Goal: Task Accomplishment & Management: Use online tool/utility

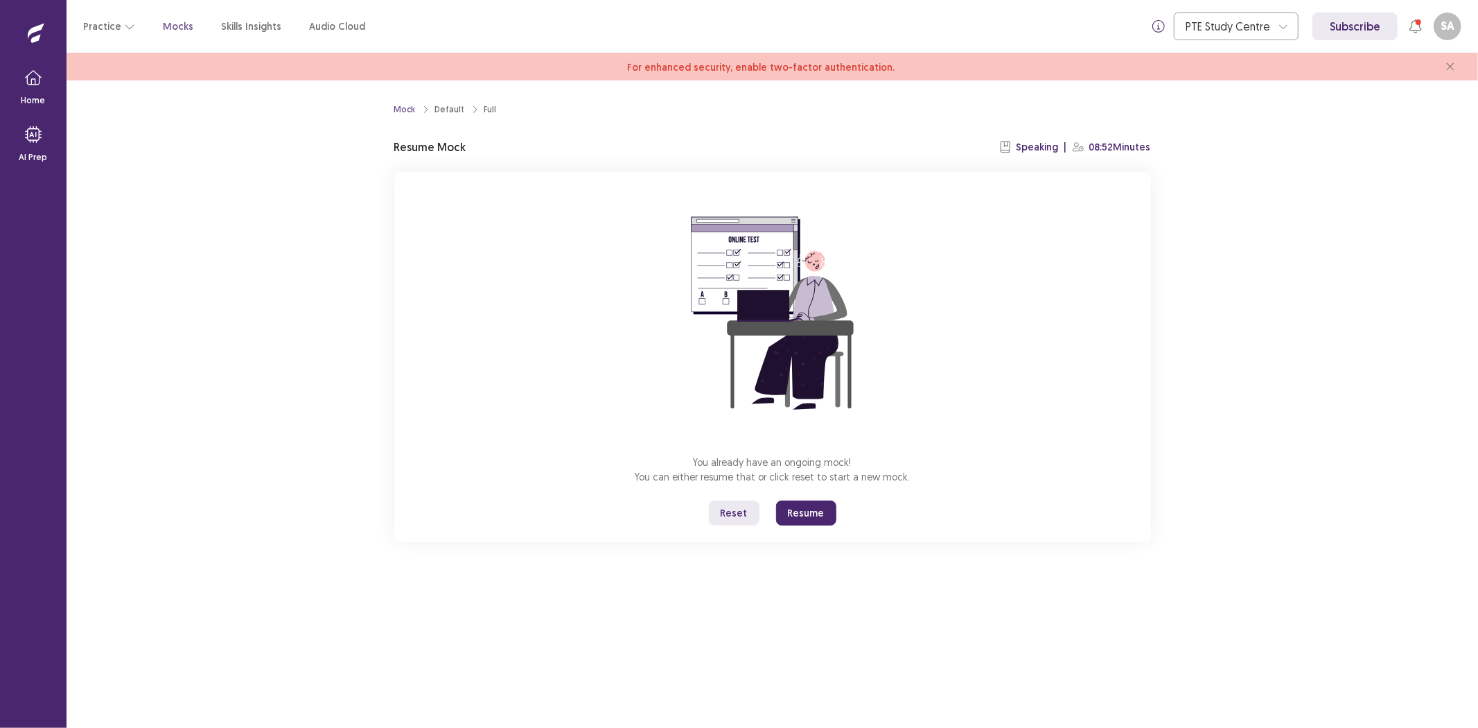
click at [802, 515] on button "Resume" at bounding box center [806, 512] width 60 height 25
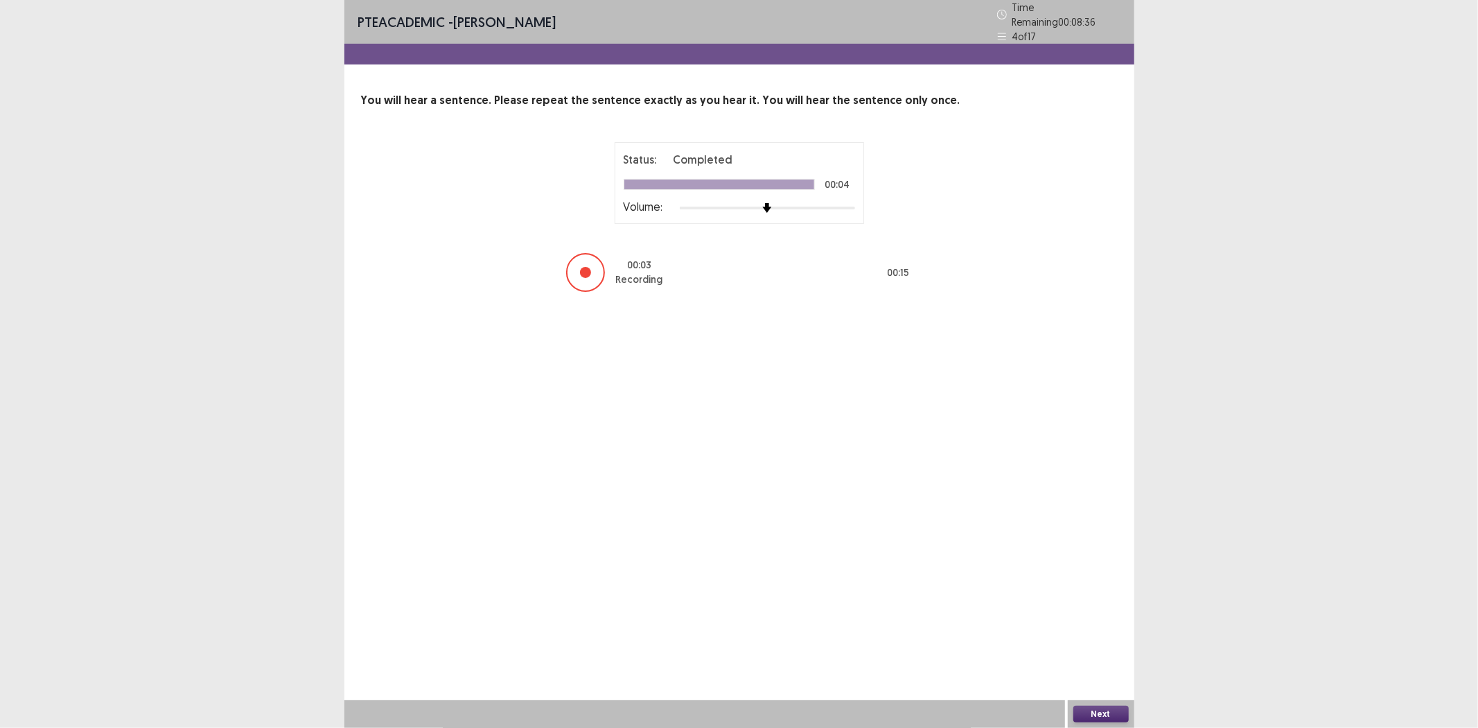
click at [1100, 716] on button "Next" at bounding box center [1100, 713] width 55 height 17
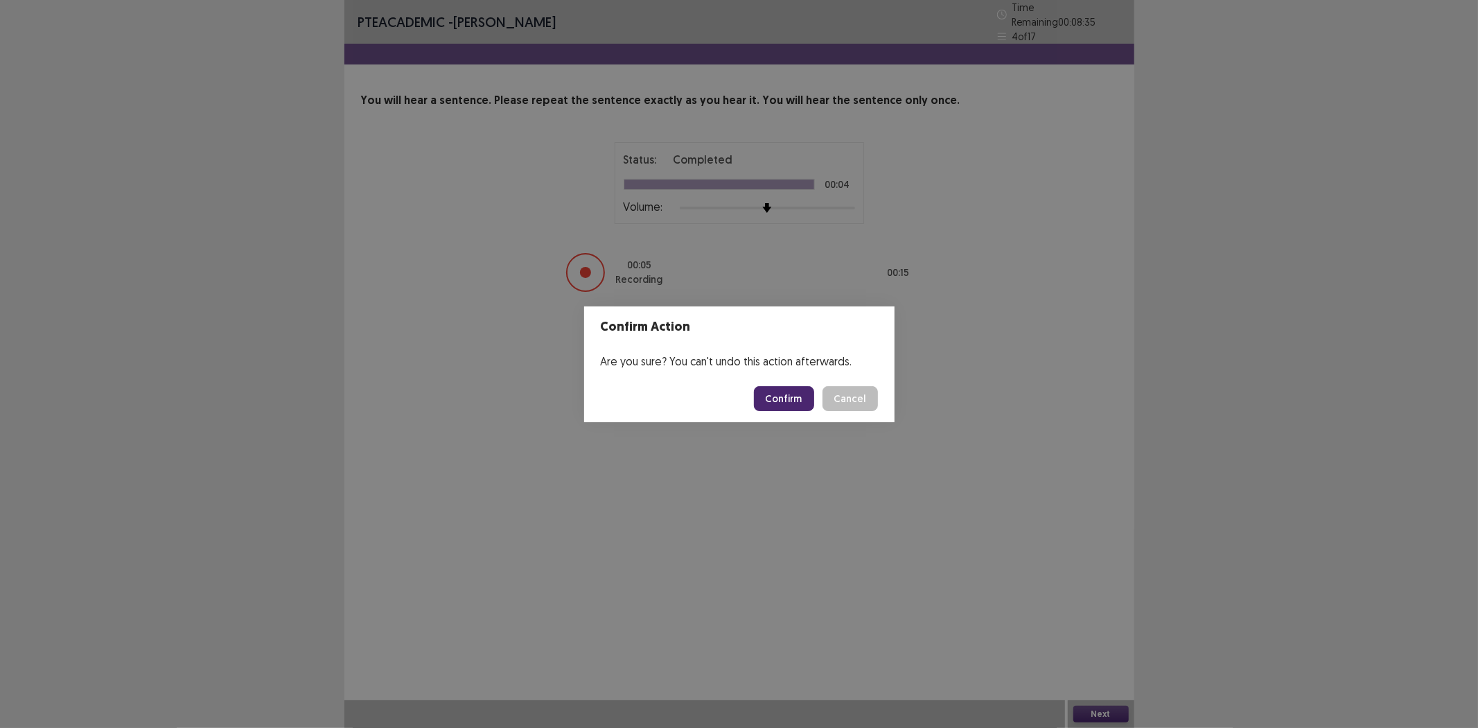
click at [806, 395] on button "Confirm" at bounding box center [784, 398] width 60 height 25
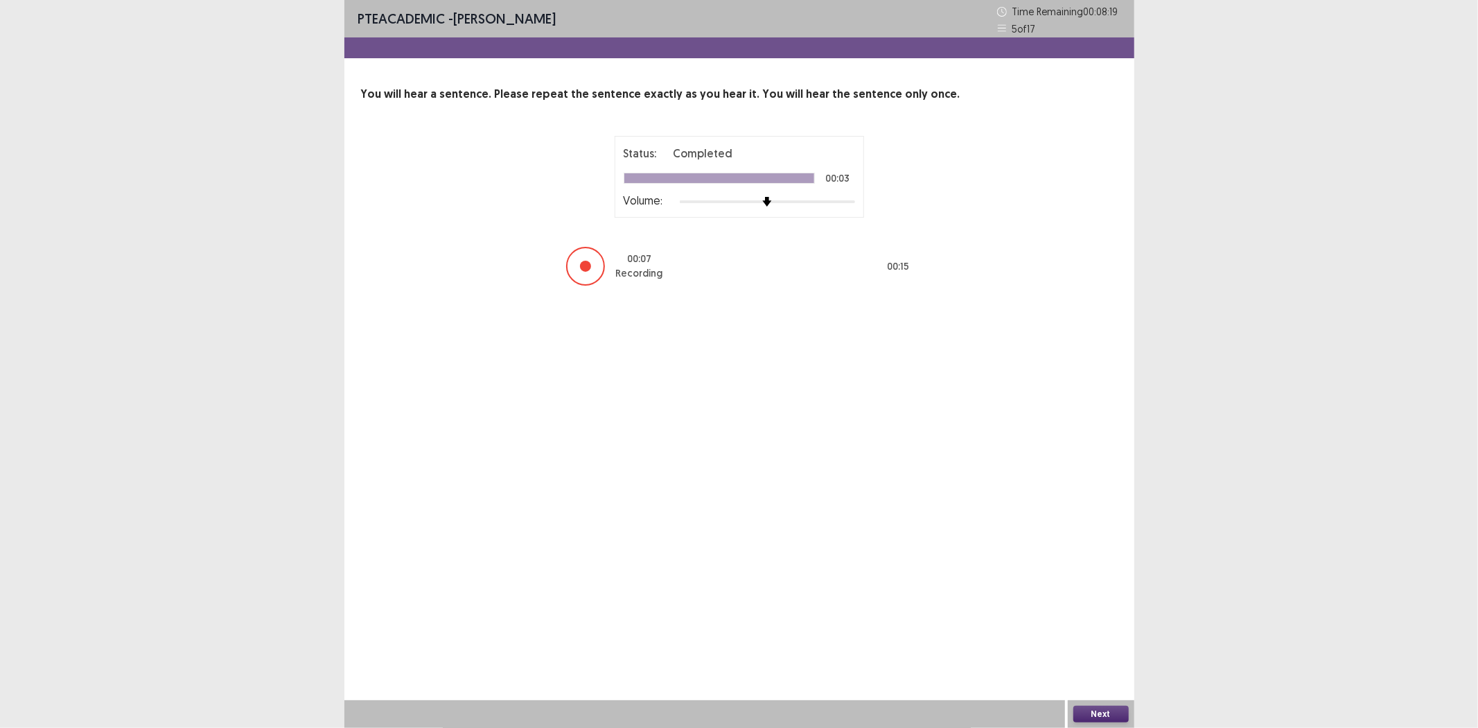
click at [1095, 710] on button "Next" at bounding box center [1100, 713] width 55 height 17
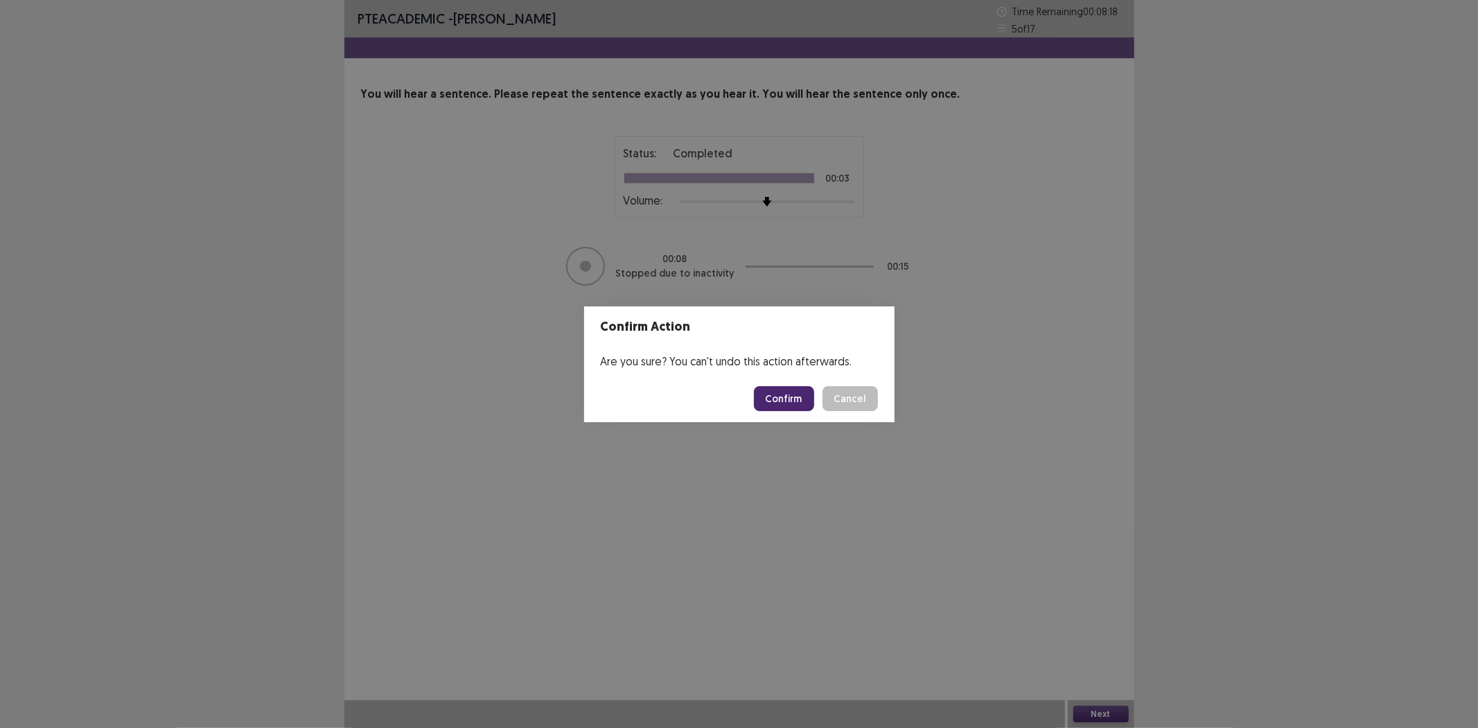
click at [787, 386] on button "Confirm" at bounding box center [784, 398] width 60 height 25
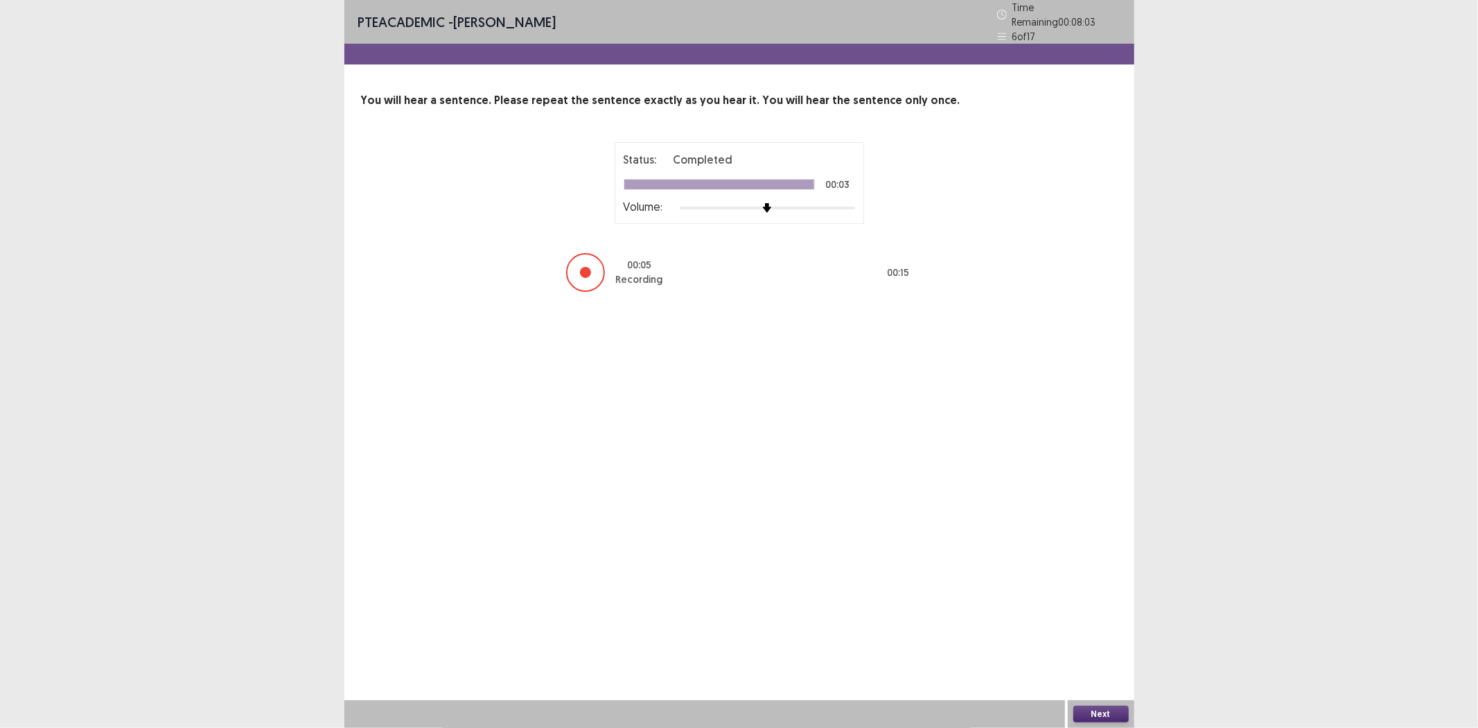
click at [1102, 716] on button "Next" at bounding box center [1100, 713] width 55 height 17
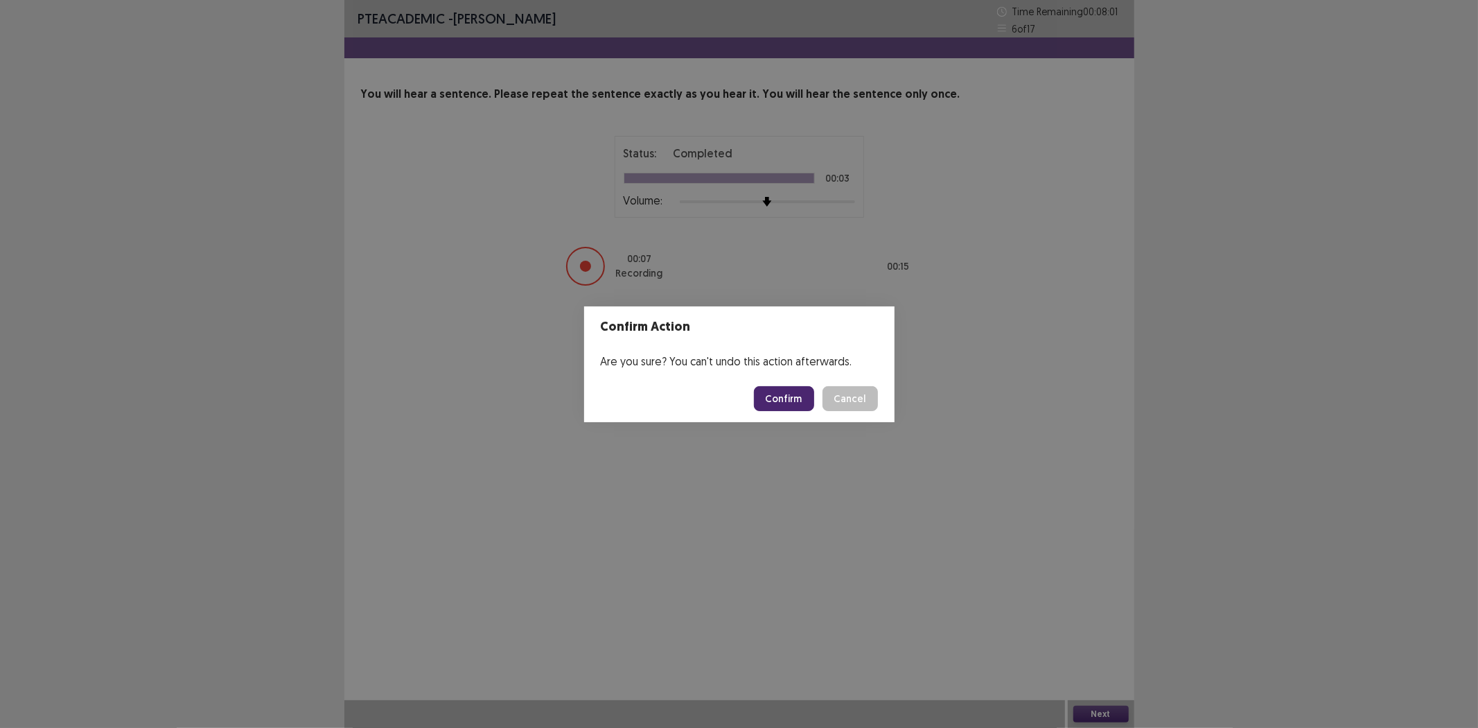
click at [782, 400] on button "Confirm" at bounding box center [784, 398] width 60 height 25
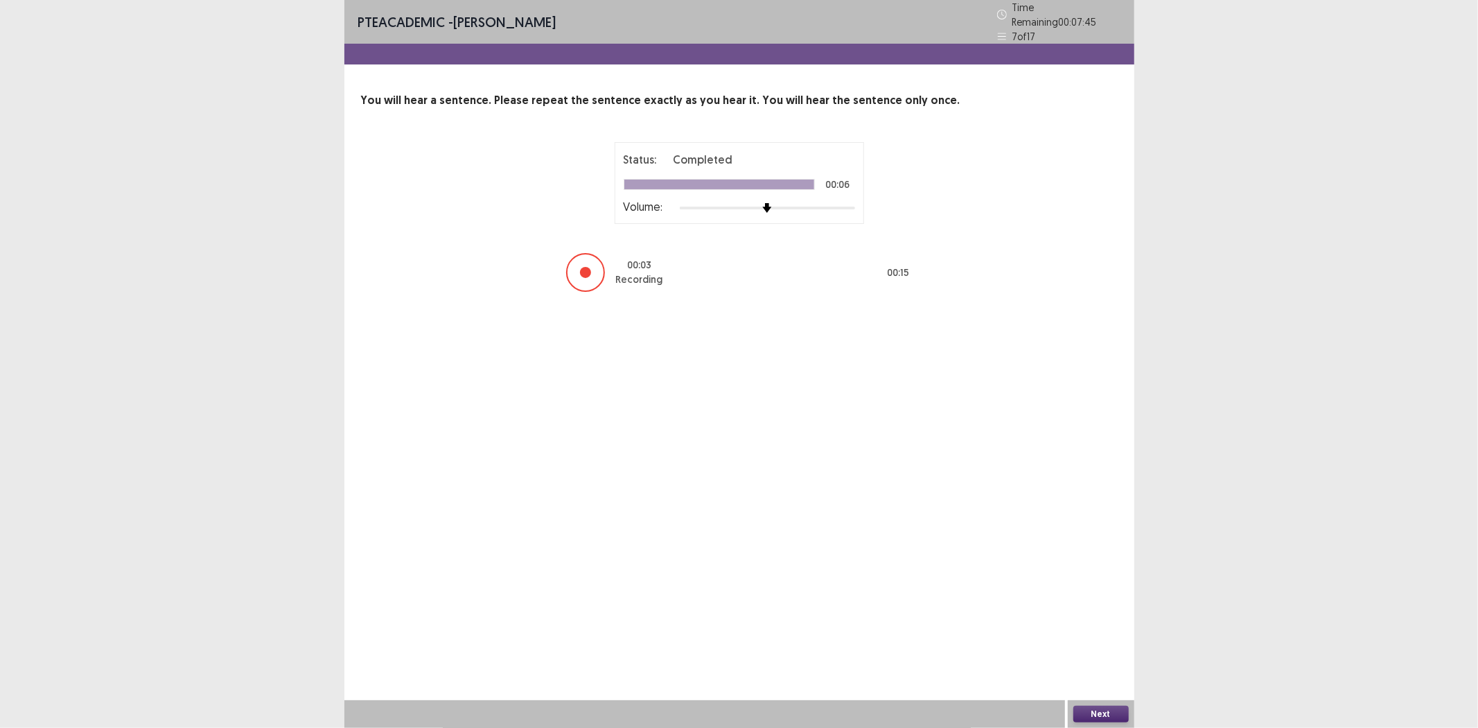
click at [1109, 716] on button "Next" at bounding box center [1100, 713] width 55 height 17
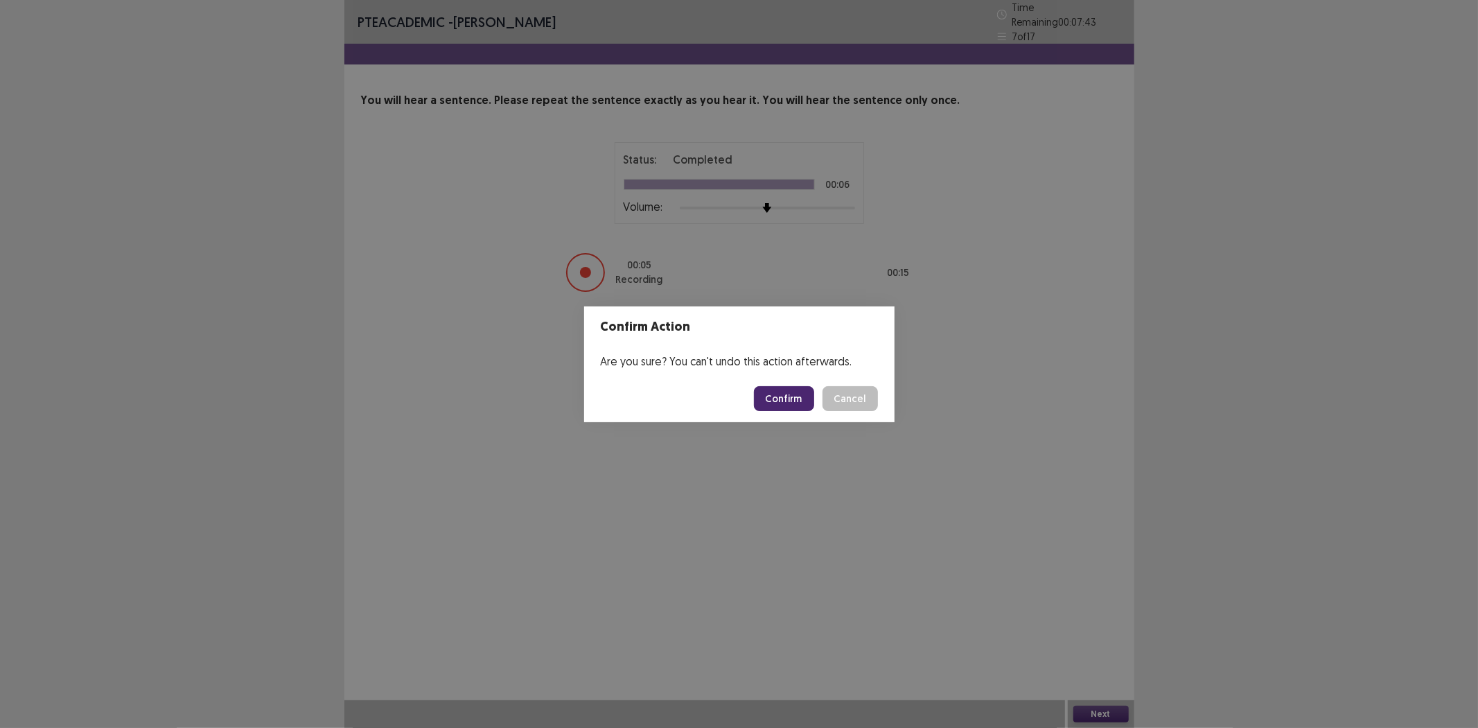
click at [802, 396] on button "Confirm" at bounding box center [784, 398] width 60 height 25
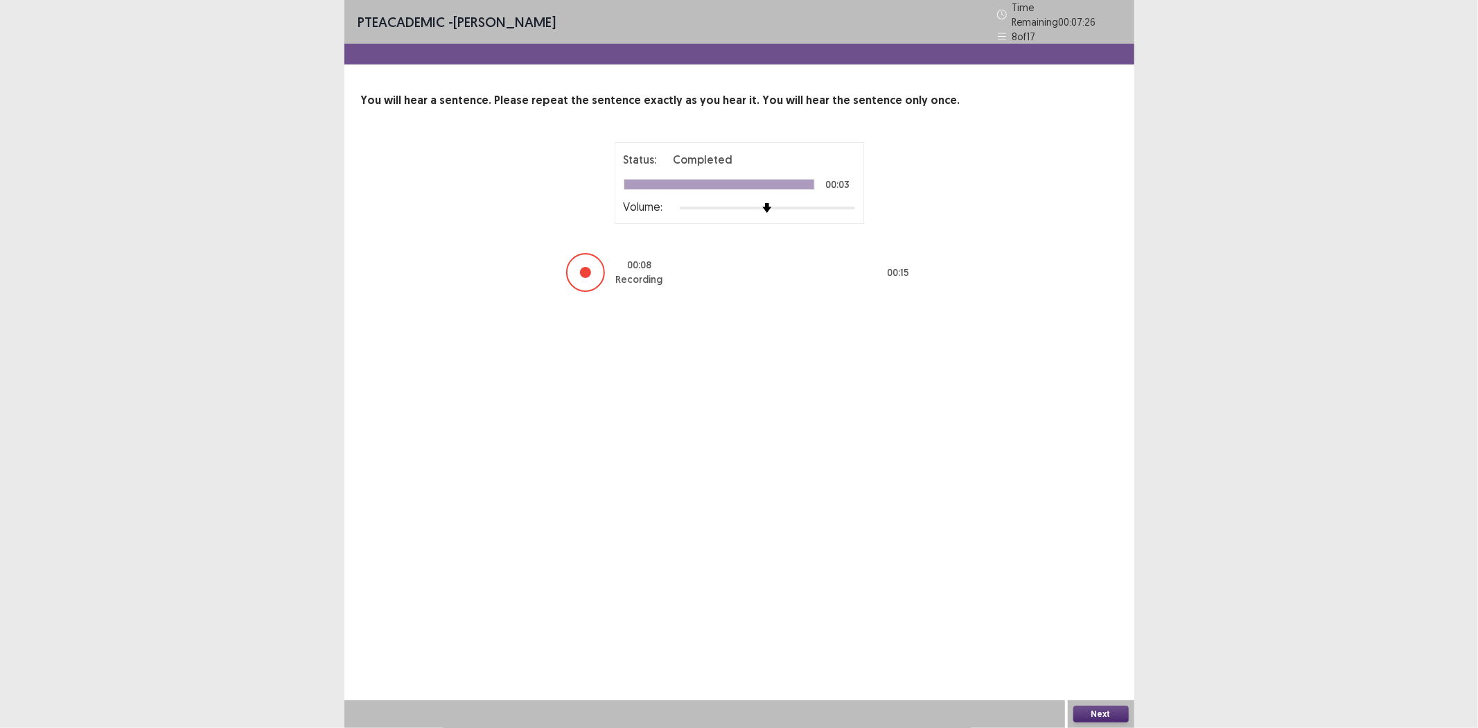
click at [1102, 719] on button "Next" at bounding box center [1100, 713] width 55 height 17
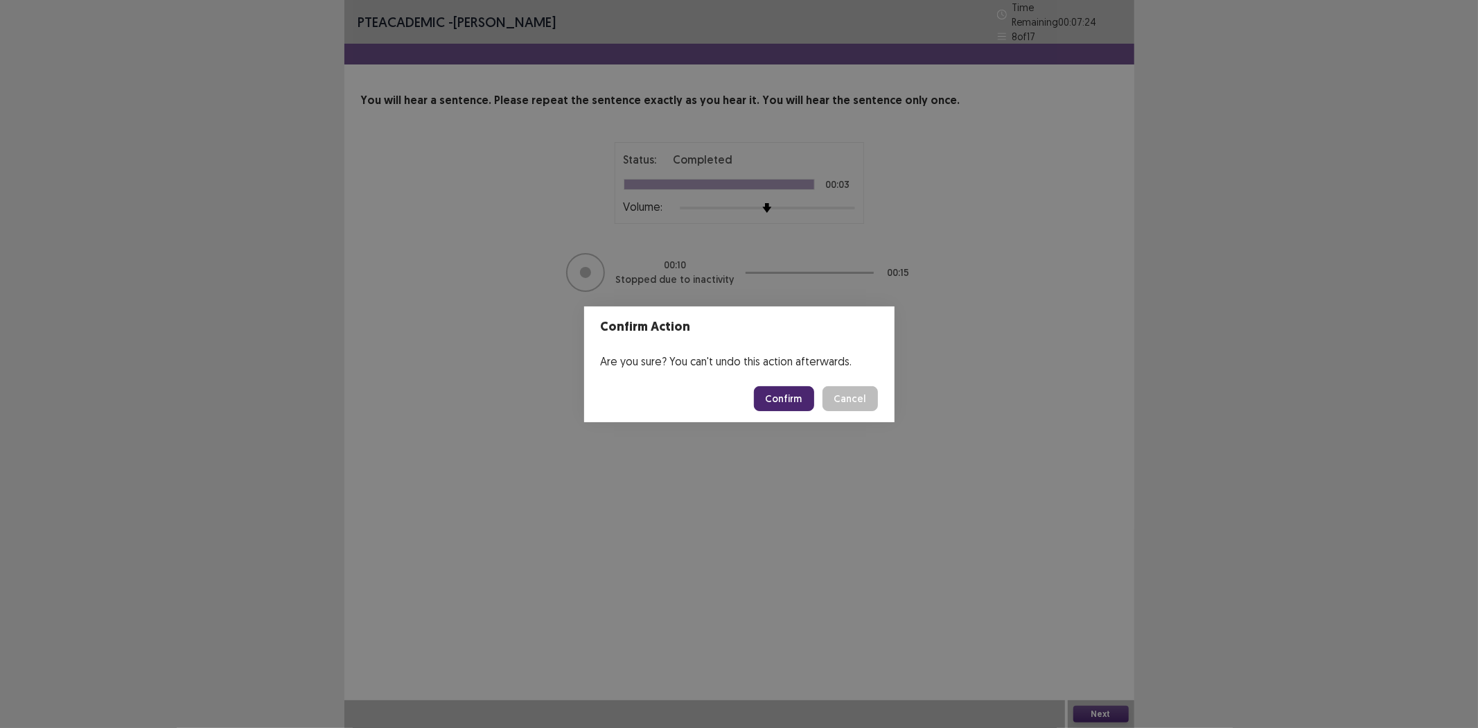
click at [791, 393] on button "Confirm" at bounding box center [784, 398] width 60 height 25
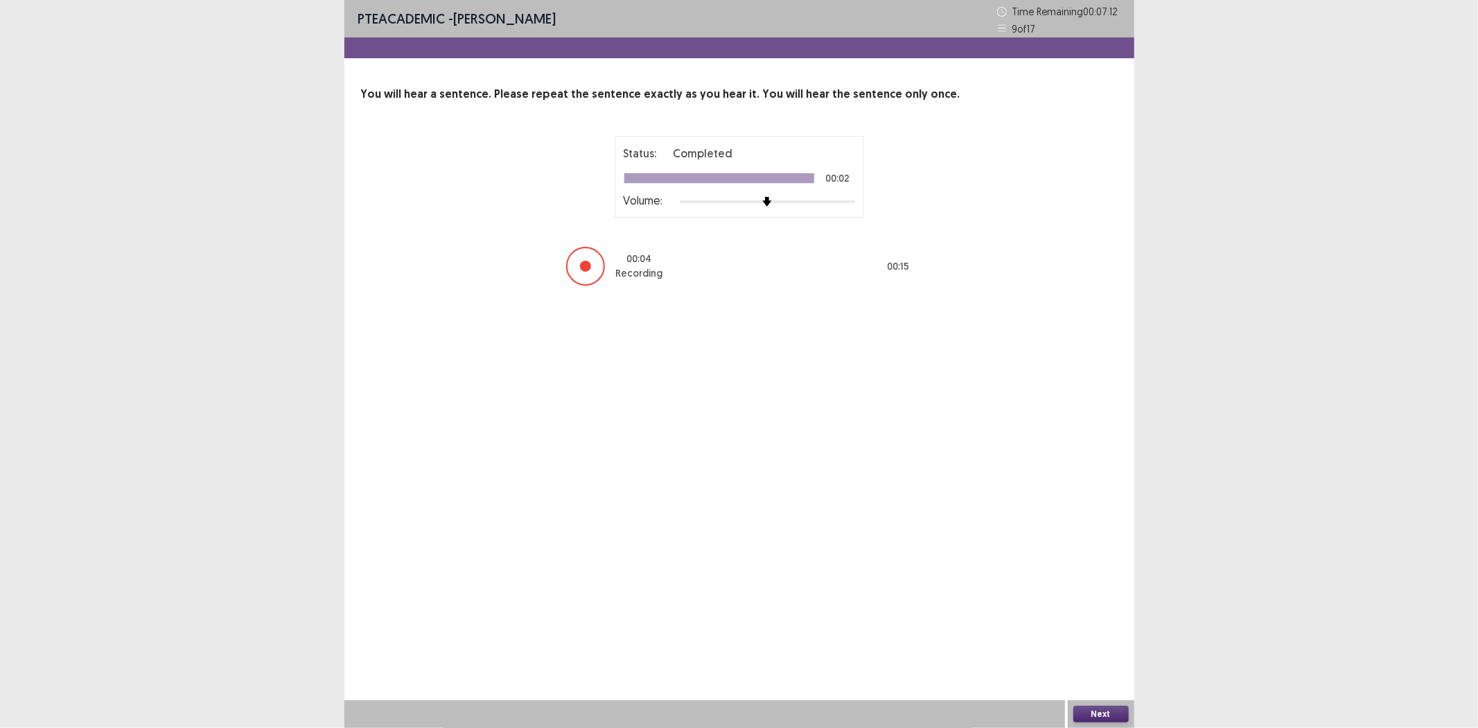
click at [1104, 710] on button "Next" at bounding box center [1100, 713] width 55 height 17
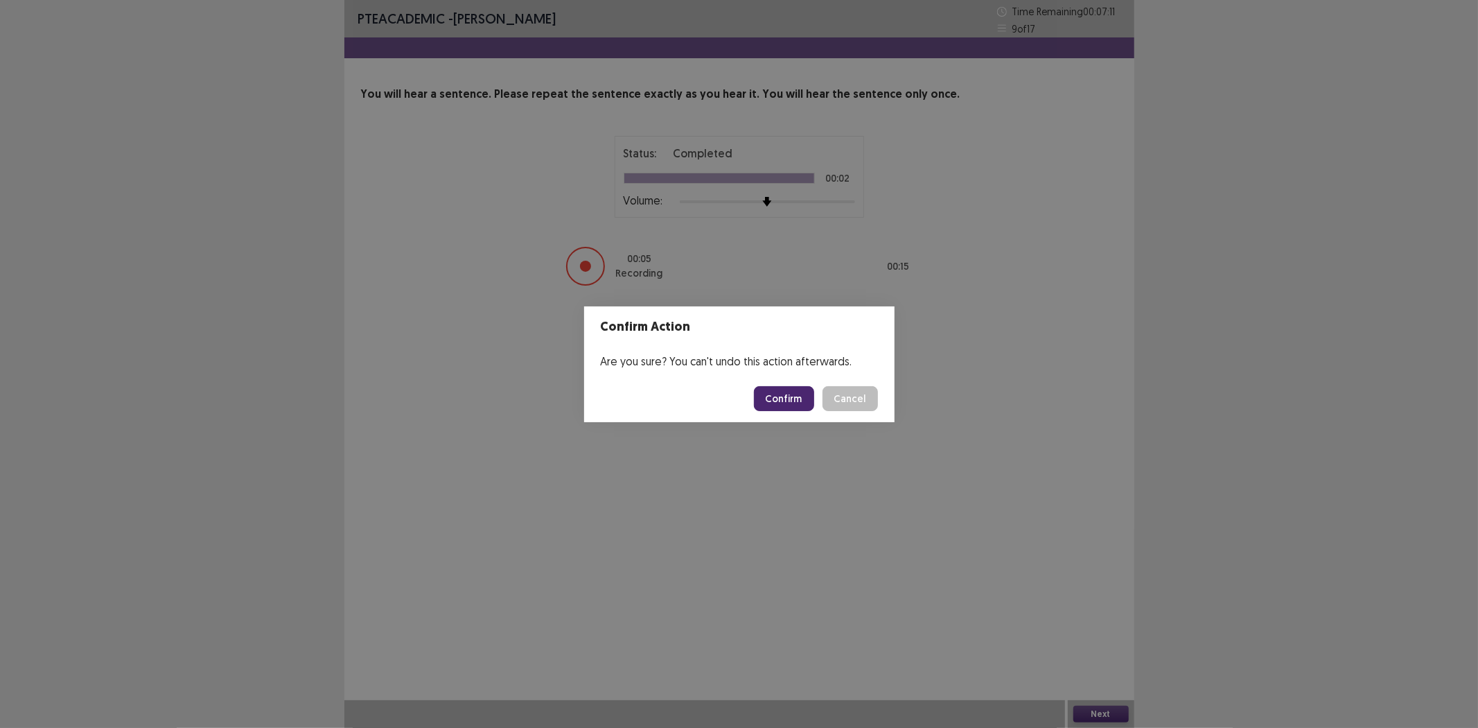
click at [807, 402] on button "Confirm" at bounding box center [784, 398] width 60 height 25
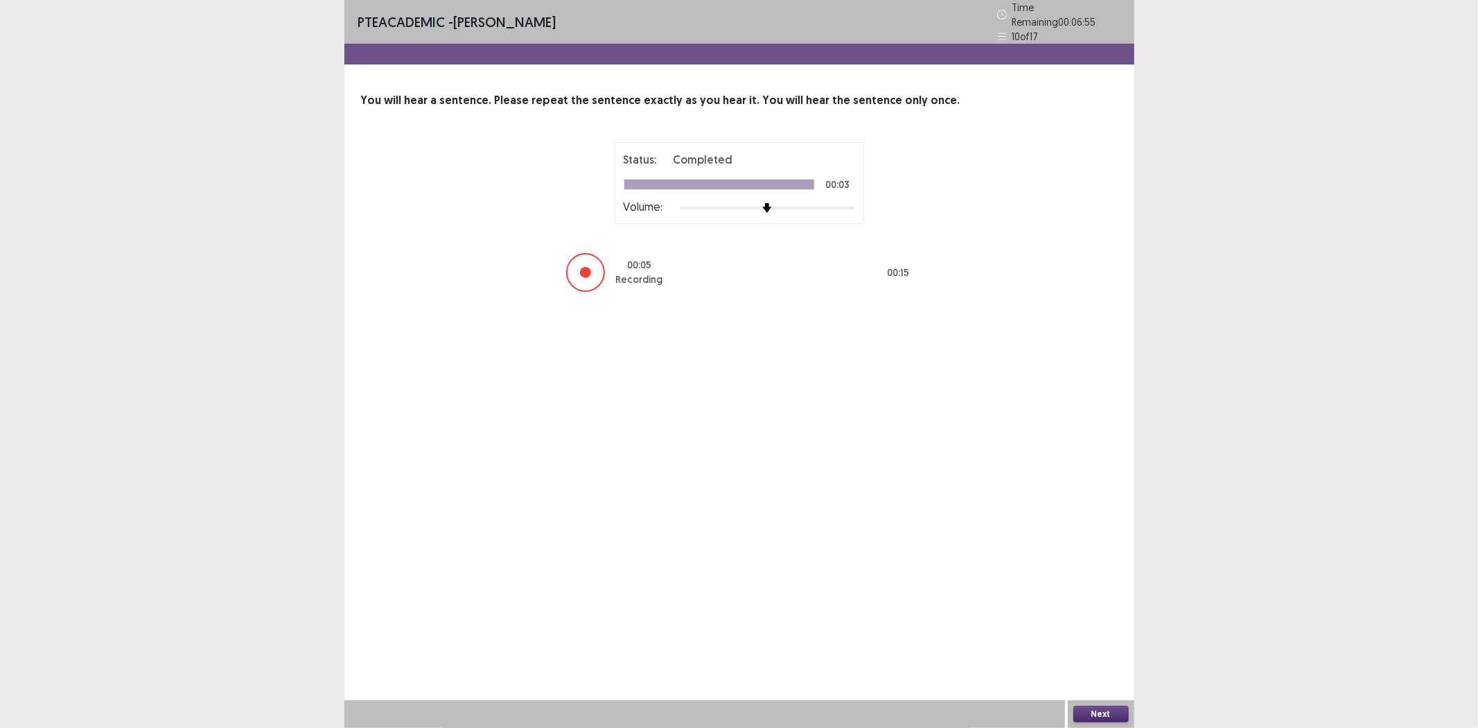
click at [1105, 714] on button "Next" at bounding box center [1100, 713] width 55 height 17
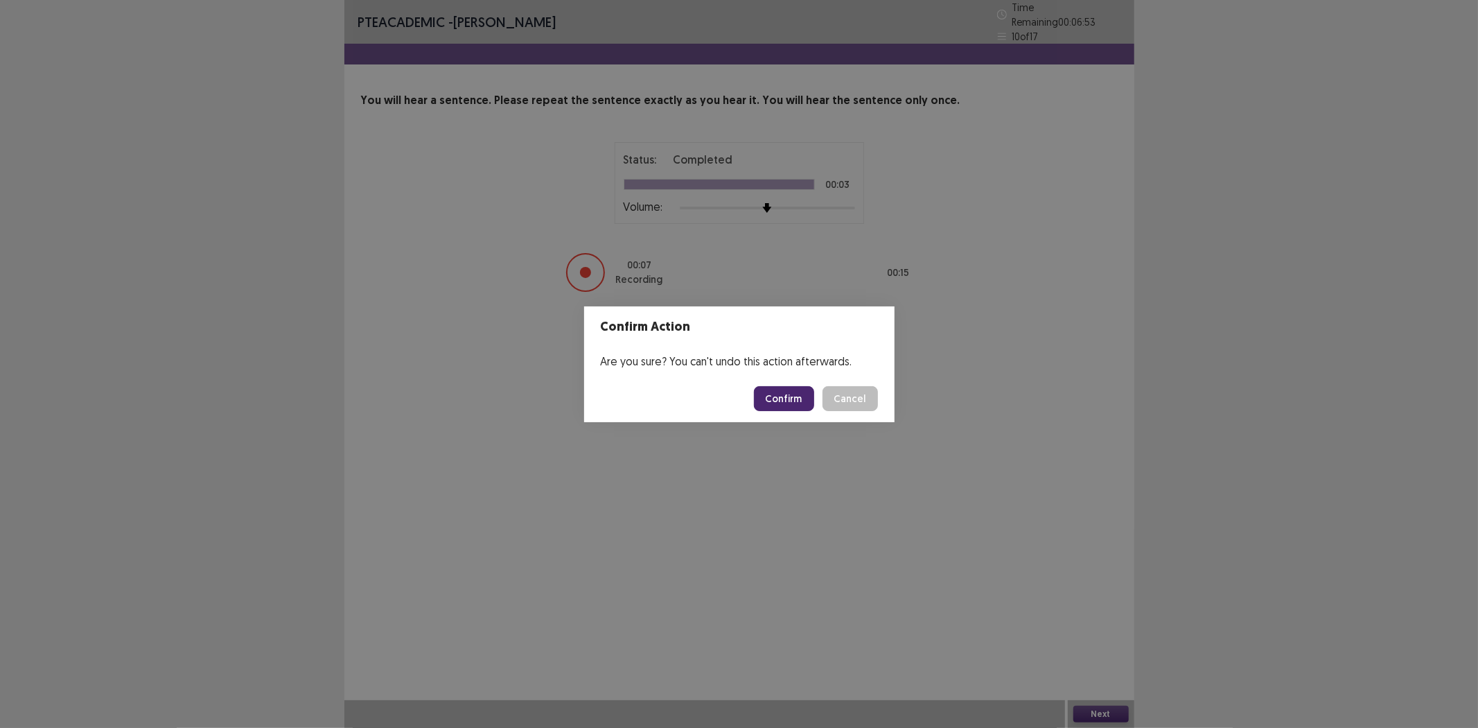
click at [802, 402] on button "Confirm" at bounding box center [784, 398] width 60 height 25
